Goal: Information Seeking & Learning: Learn about a topic

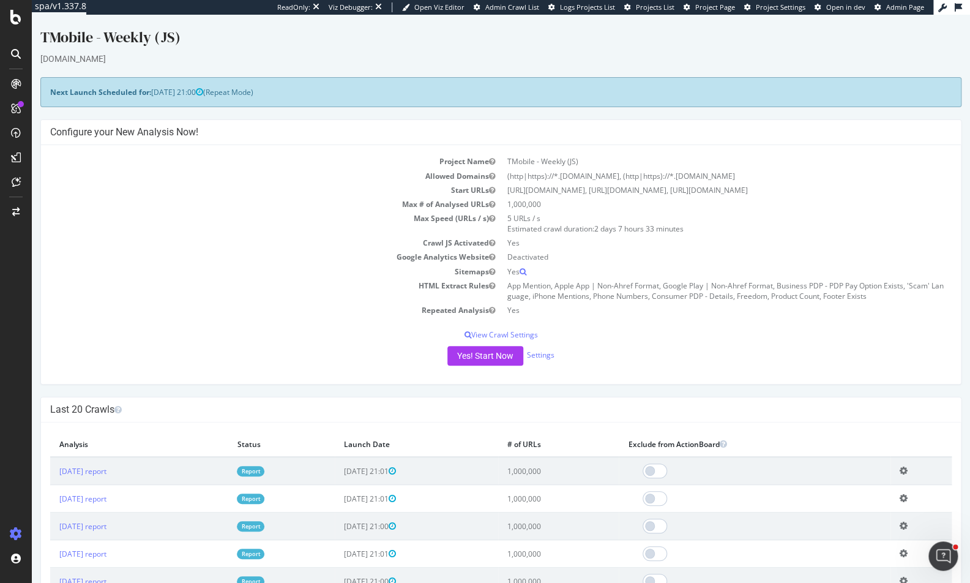
click at [601, 304] on td "Yes" at bounding box center [726, 310] width 451 height 14
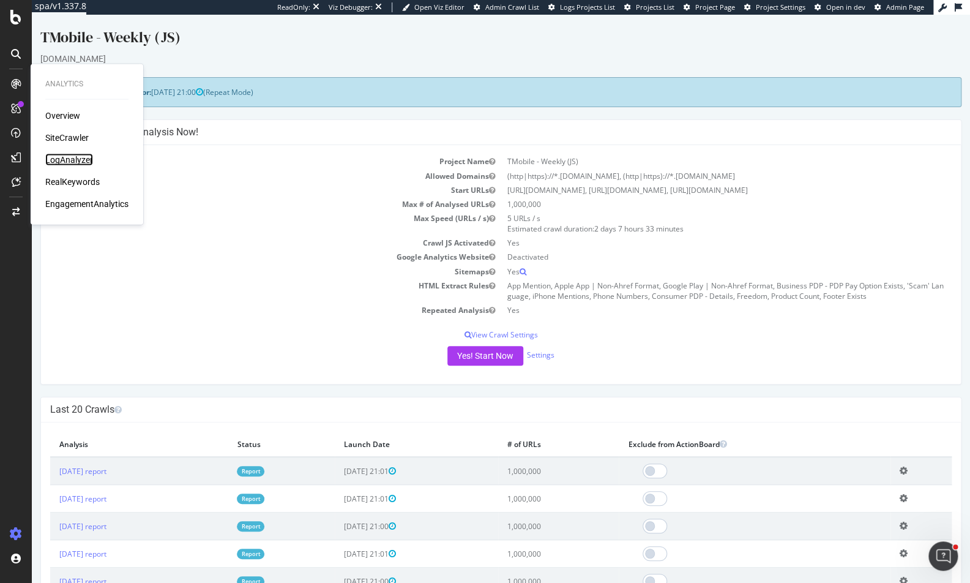
click at [72, 163] on div "LogAnalyzer" at bounding box center [69, 160] width 48 height 12
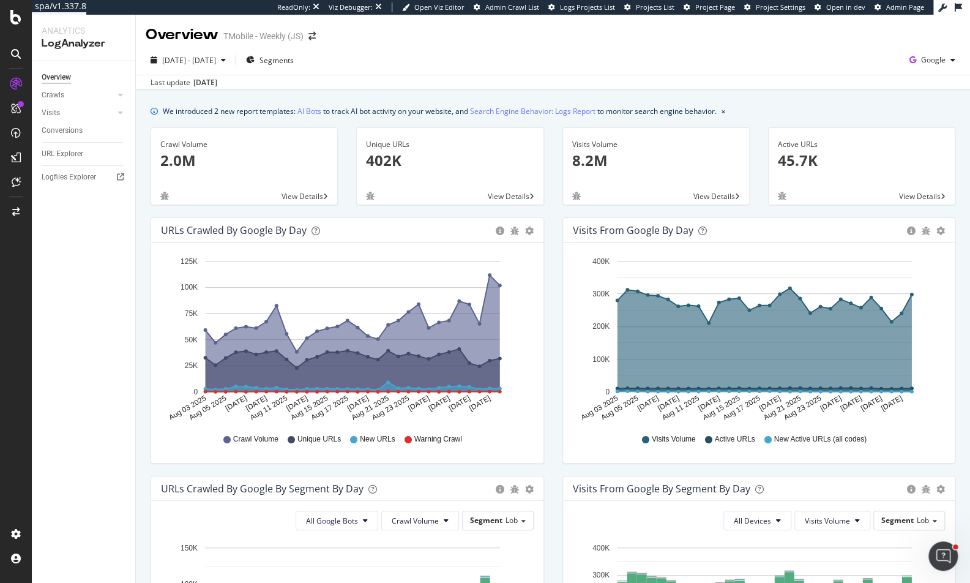
click at [445, 47] on div "[DATE] - [DATE] Segments Google Last update [DATE]" at bounding box center [553, 67] width 834 height 45
click at [496, 56] on div "[DATE] - [DATE] Segments Google" at bounding box center [553, 62] width 834 height 24
click at [216, 59] on span "[DATE] - [DATE]" at bounding box center [189, 60] width 54 height 10
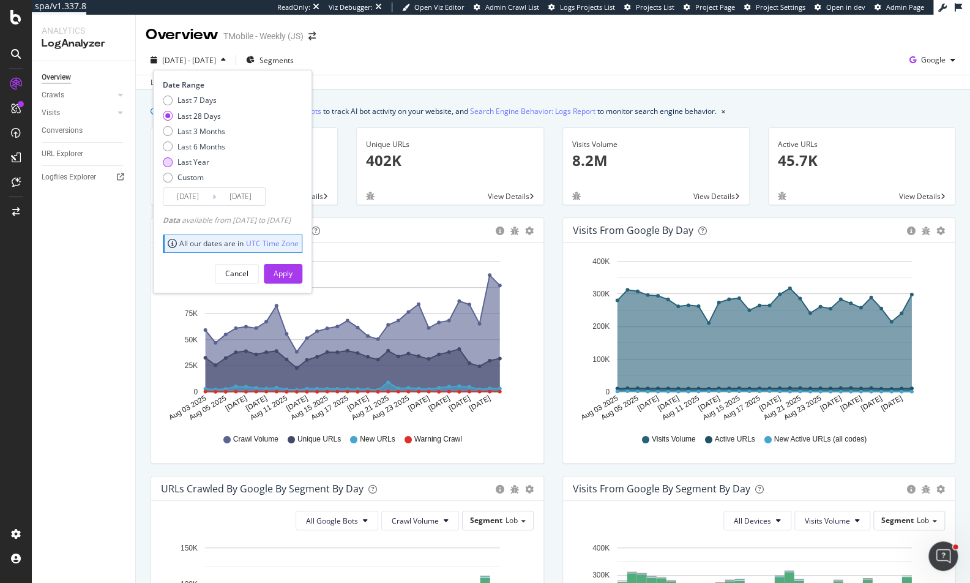
click at [188, 162] on div "Last Year" at bounding box center [194, 162] width 32 height 10
click at [206, 141] on div "Last 6 Months" at bounding box center [202, 146] width 48 height 10
type input "[DATE]"
click at [302, 267] on button "Apply" at bounding box center [283, 274] width 39 height 20
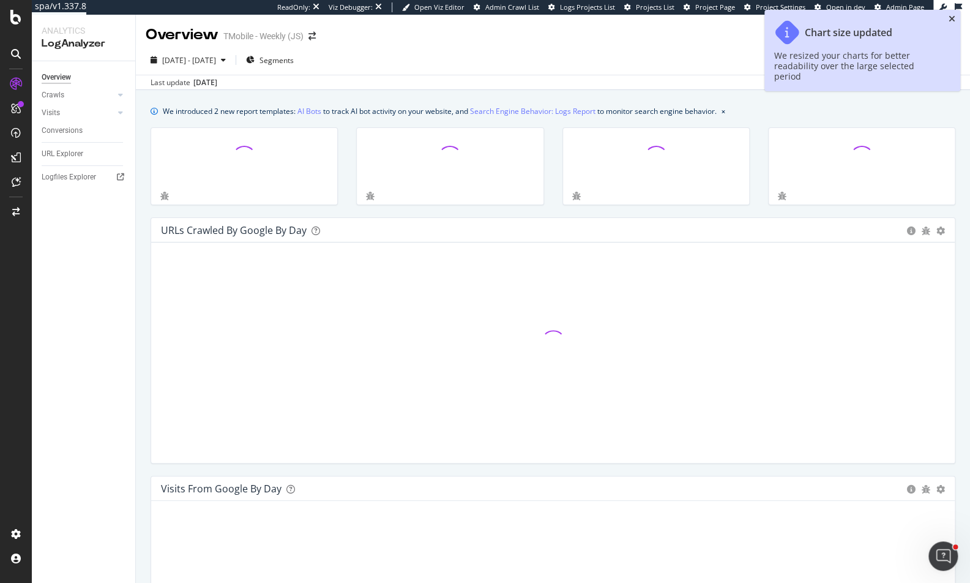
click at [905, 17] on icon "close toast" at bounding box center [952, 19] width 7 height 9
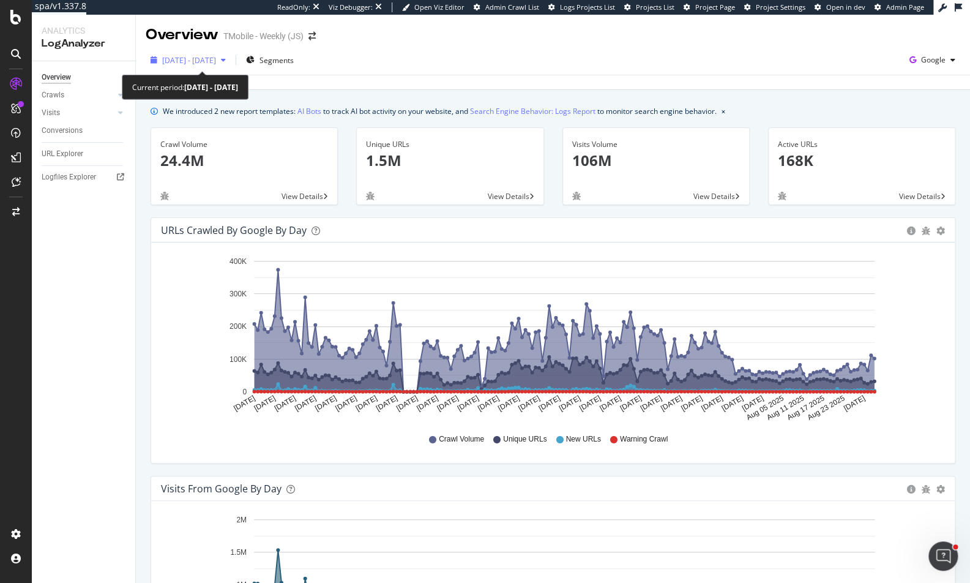
click at [216, 64] on span "[DATE] - [DATE]" at bounding box center [189, 60] width 54 height 10
click at [546, 49] on div "[DATE] - [DATE] Segments Google Last update [DATE]" at bounding box center [553, 67] width 834 height 45
click at [457, 54] on div "[DATE] - [DATE] Segments Google" at bounding box center [553, 62] width 834 height 24
click at [460, 49] on div "[DATE] - [DATE] Segments Google Last update [DATE]" at bounding box center [553, 67] width 834 height 45
click at [651, 39] on div "Overview TMobile - Weekly (JS)" at bounding box center [553, 30] width 834 height 31
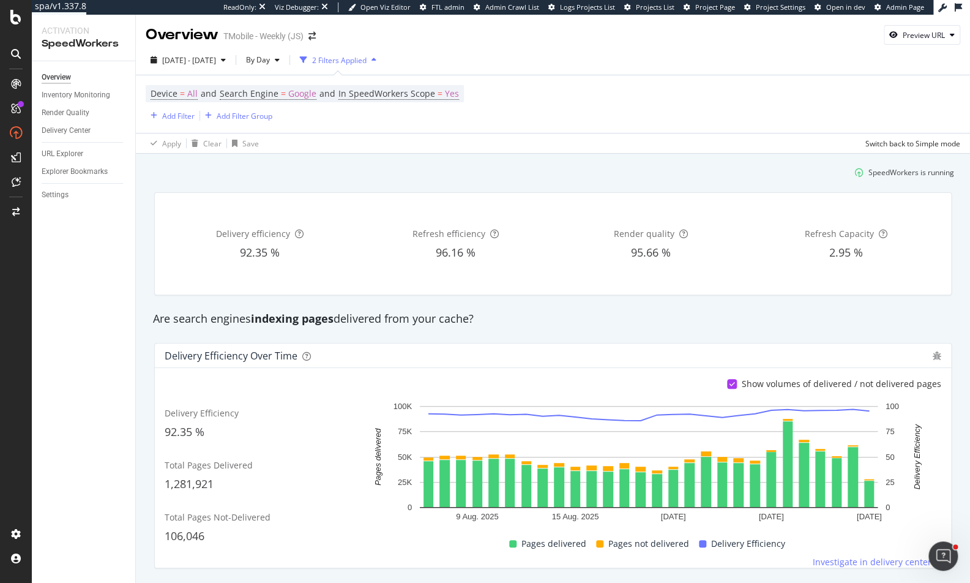
click at [567, 39] on div "Overview TMobile - Weekly (JS) Preview URL" at bounding box center [553, 30] width 834 height 31
click at [262, 93] on span "Search Engine" at bounding box center [249, 94] width 59 height 12
click at [259, 122] on icon at bounding box center [262, 122] width 9 height 7
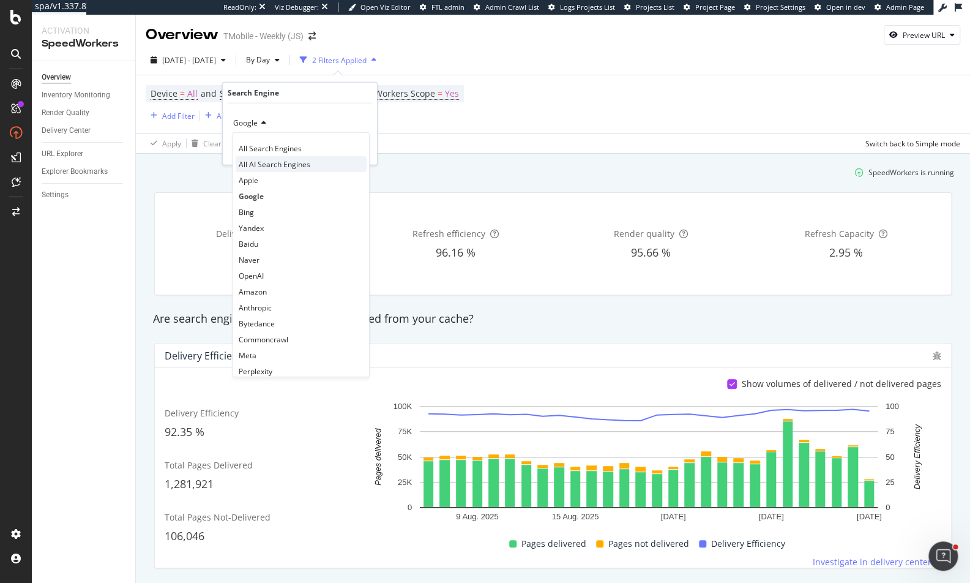
click at [299, 163] on span "All AI Search Engines" at bounding box center [275, 164] width 72 height 10
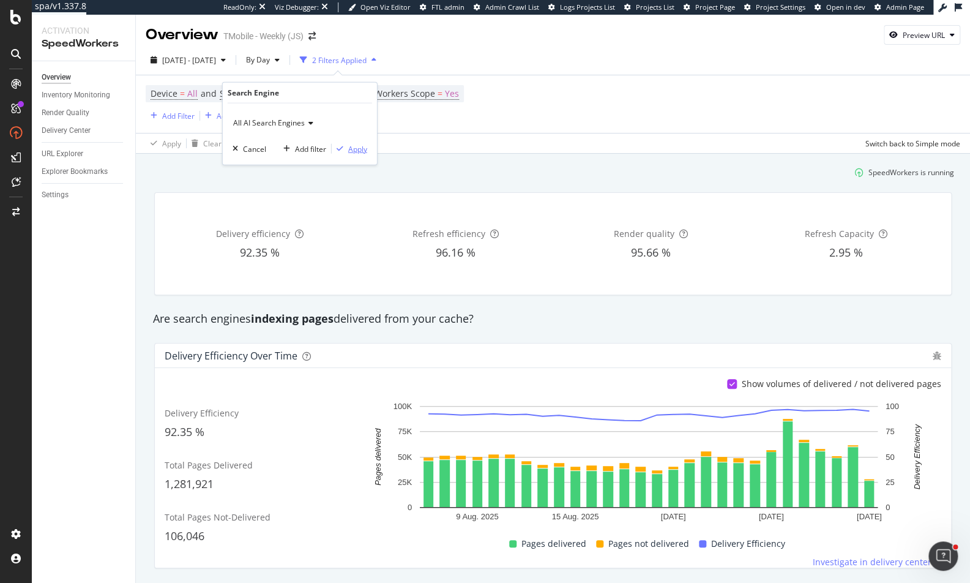
click at [362, 152] on div "Apply" at bounding box center [357, 148] width 19 height 10
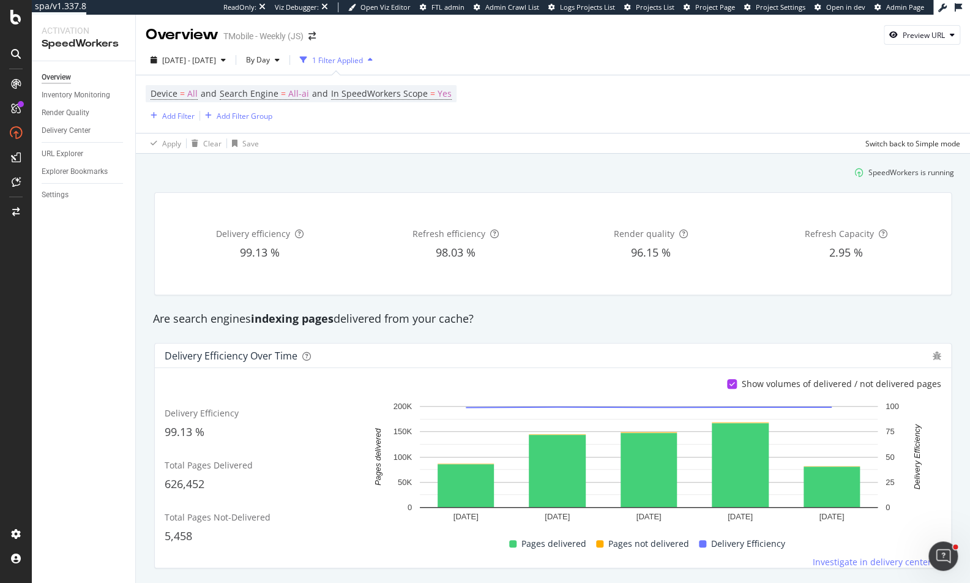
click at [524, 312] on div "Are search engines indexing pages delivered from your cache?" at bounding box center [553, 319] width 812 height 16
